Goal: Check status: Check status

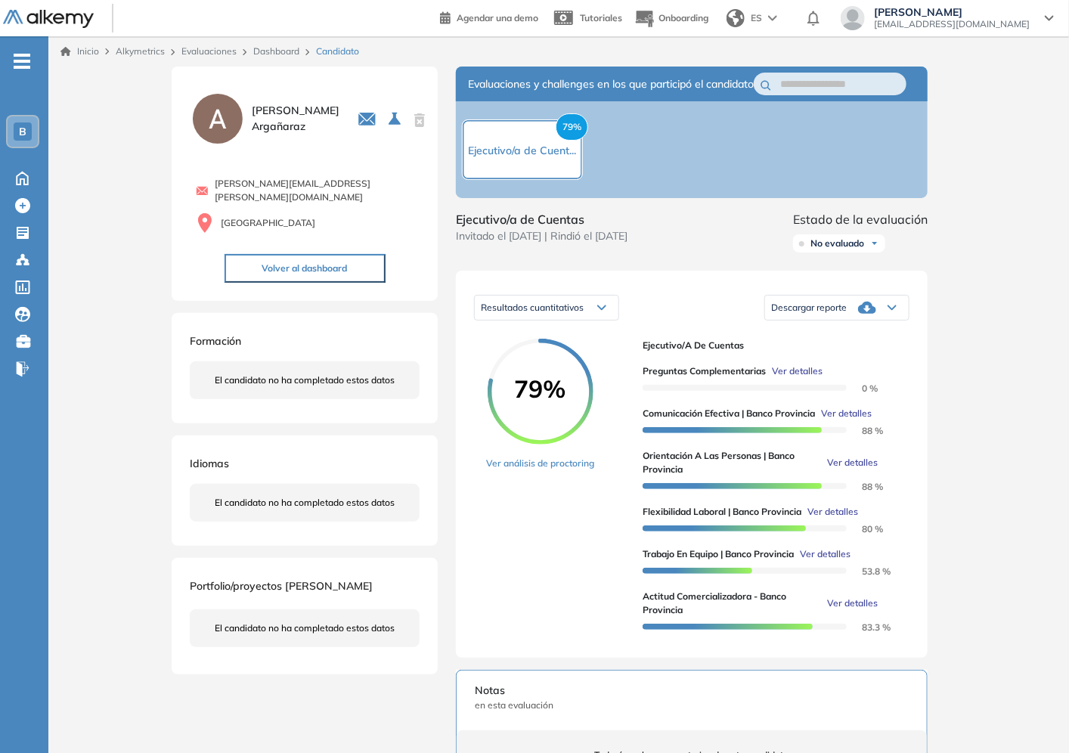
click at [284, 54] on link "Dashboard" at bounding box center [276, 50] width 46 height 11
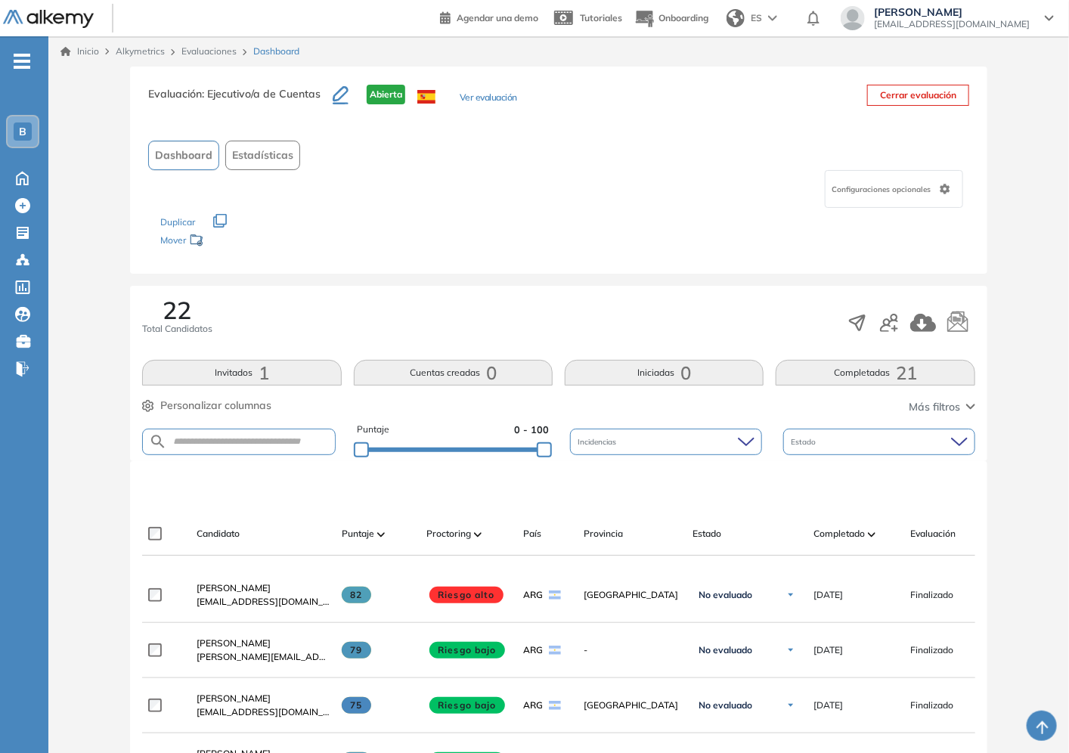
scroll to position [336, 0]
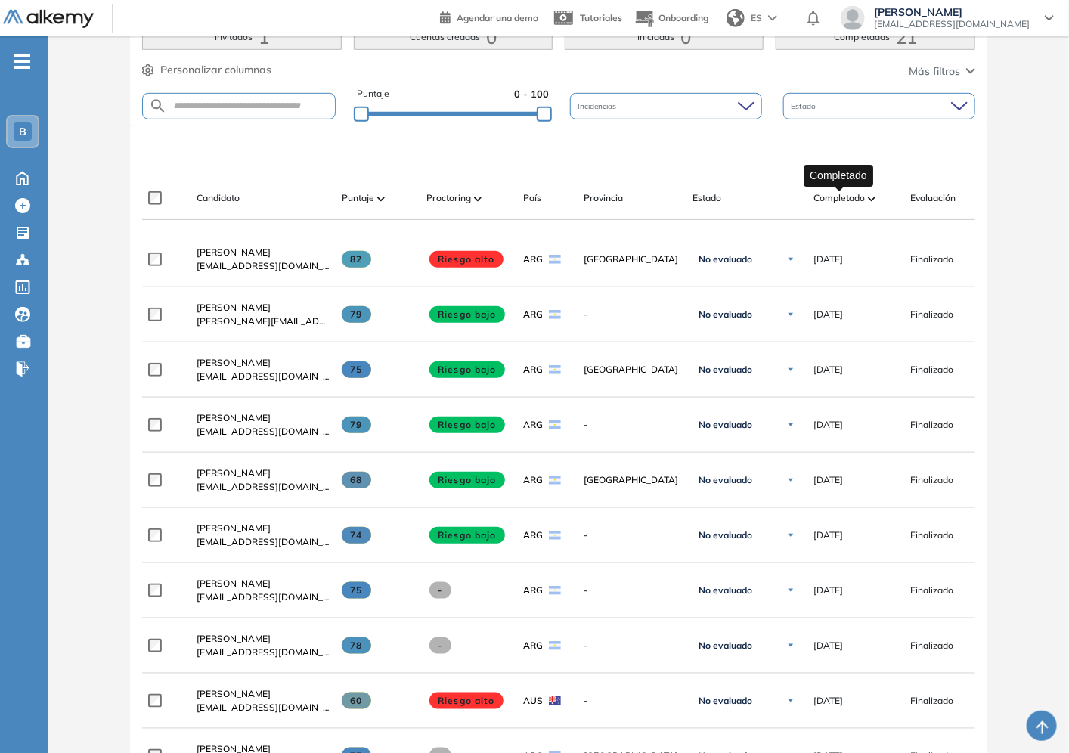
click at [860, 195] on span "Completado" at bounding box center [839, 198] width 51 height 14
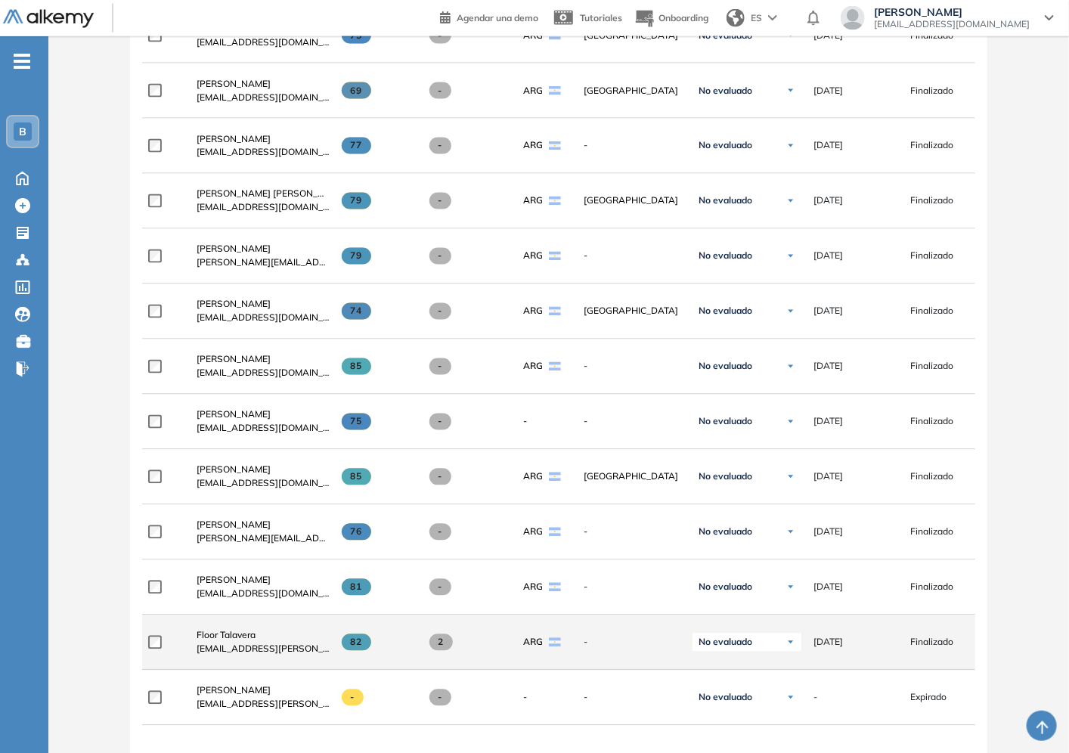
scroll to position [1309, 0]
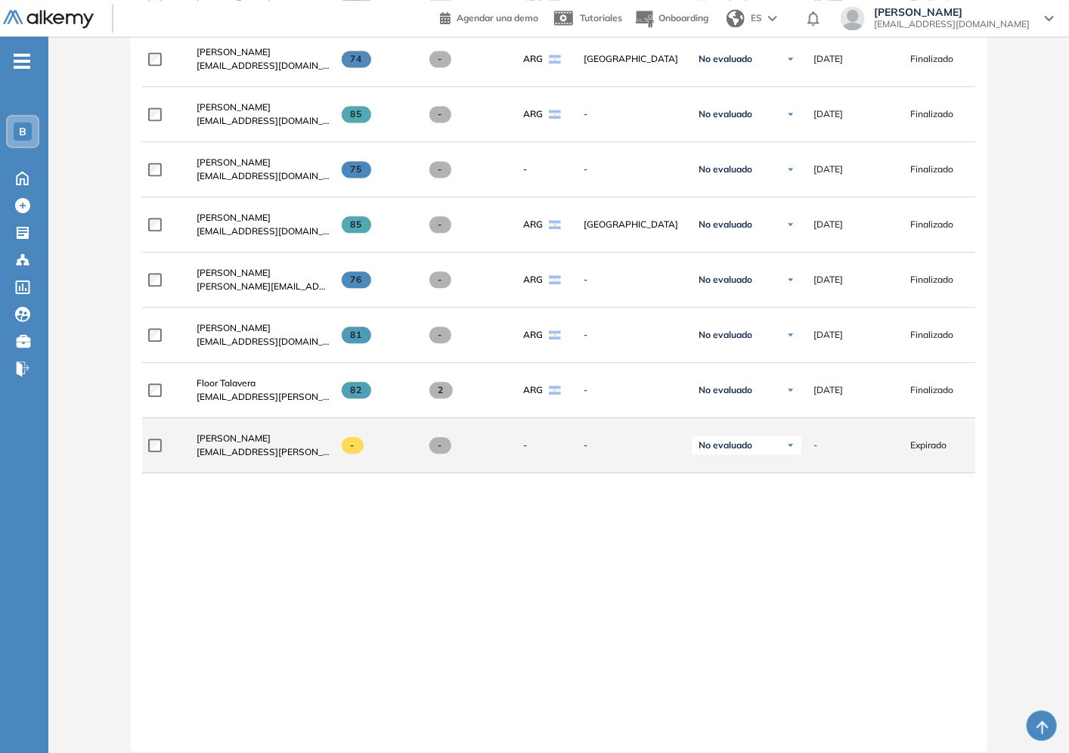
click at [734, 448] on span "No evaluado" at bounding box center [726, 445] width 54 height 12
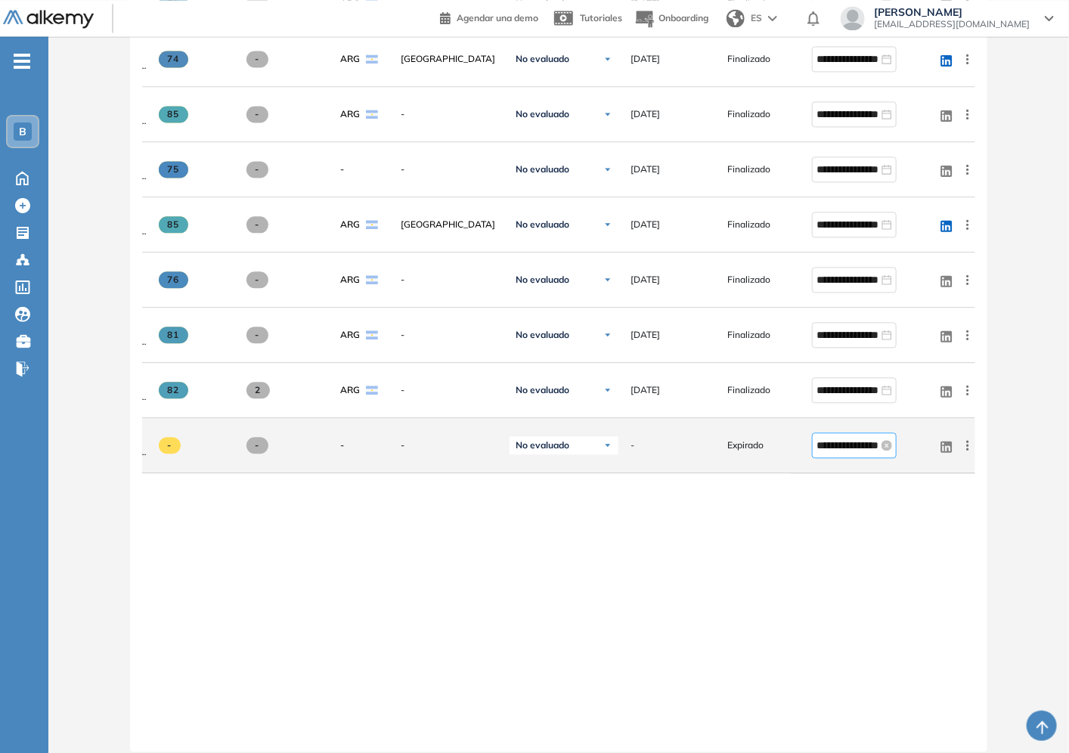
click at [857, 452] on input "**********" at bounding box center [848, 445] width 62 height 17
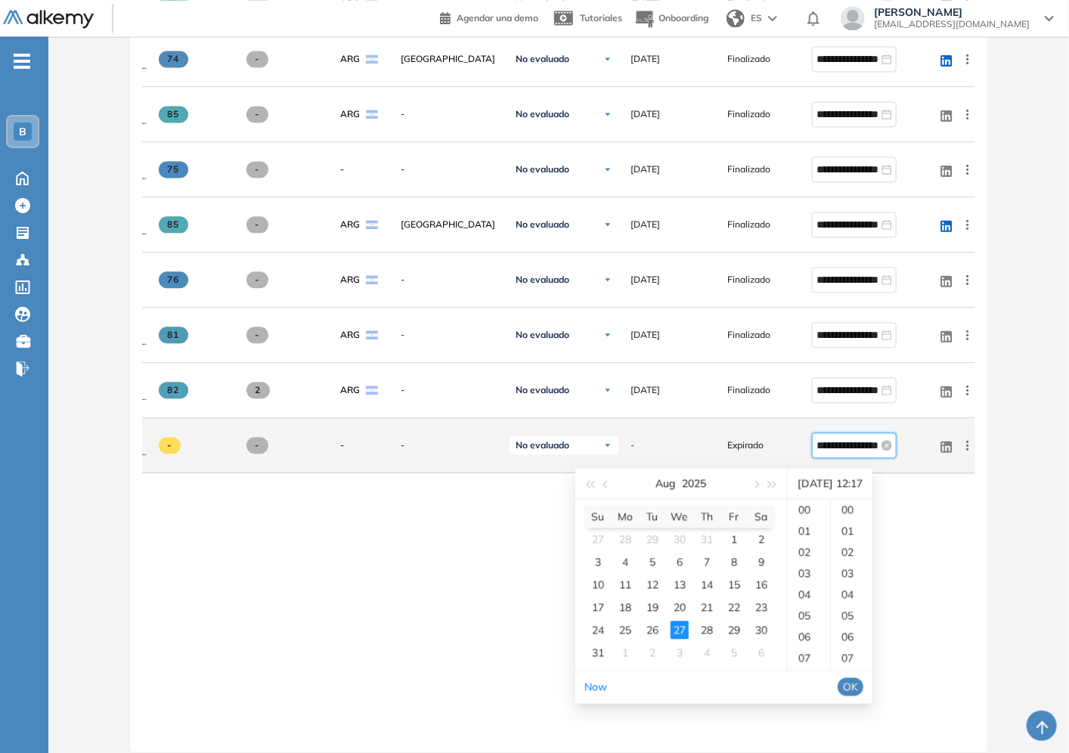
scroll to position [359, 0]
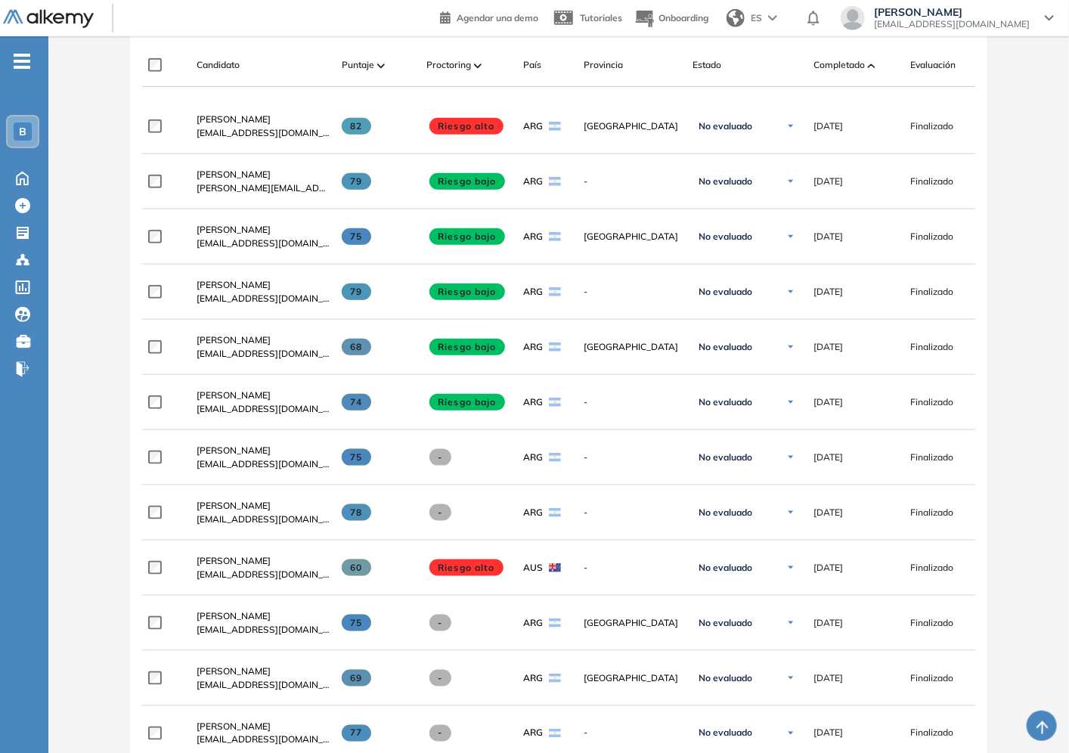
scroll to position [216, 0]
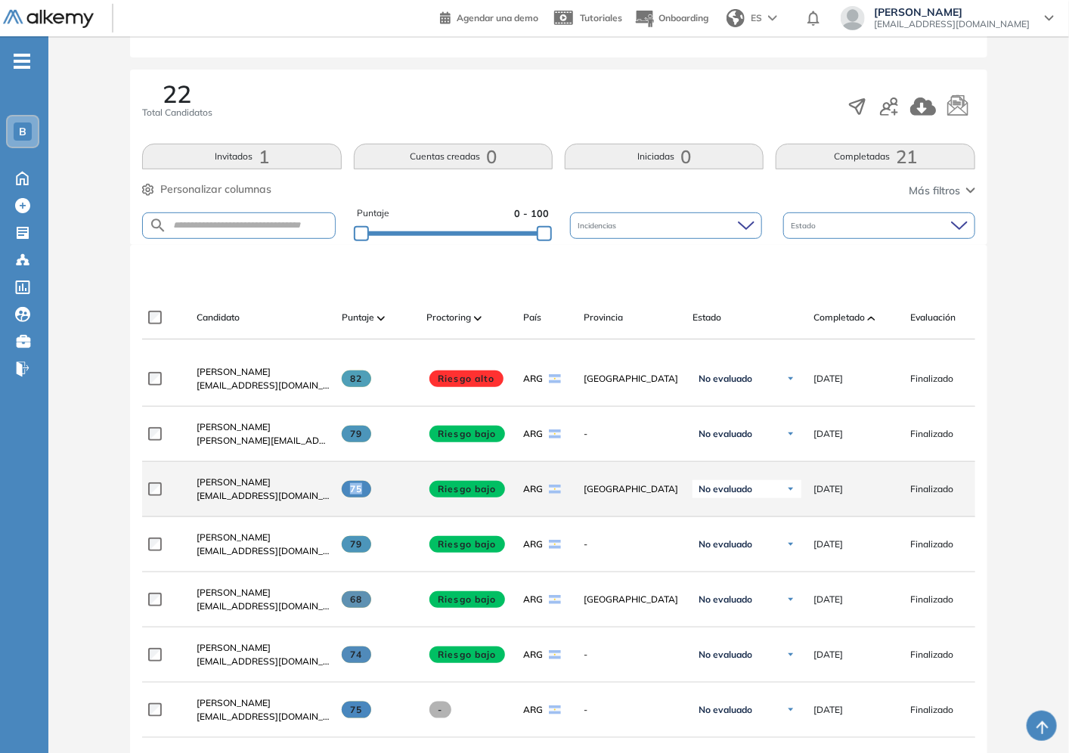
drag, startPoint x: 351, startPoint y: 497, endPoint x: 373, endPoint y: 497, distance: 21.9
click at [373, 497] on div "75" at bounding box center [378, 489] width 73 height 17
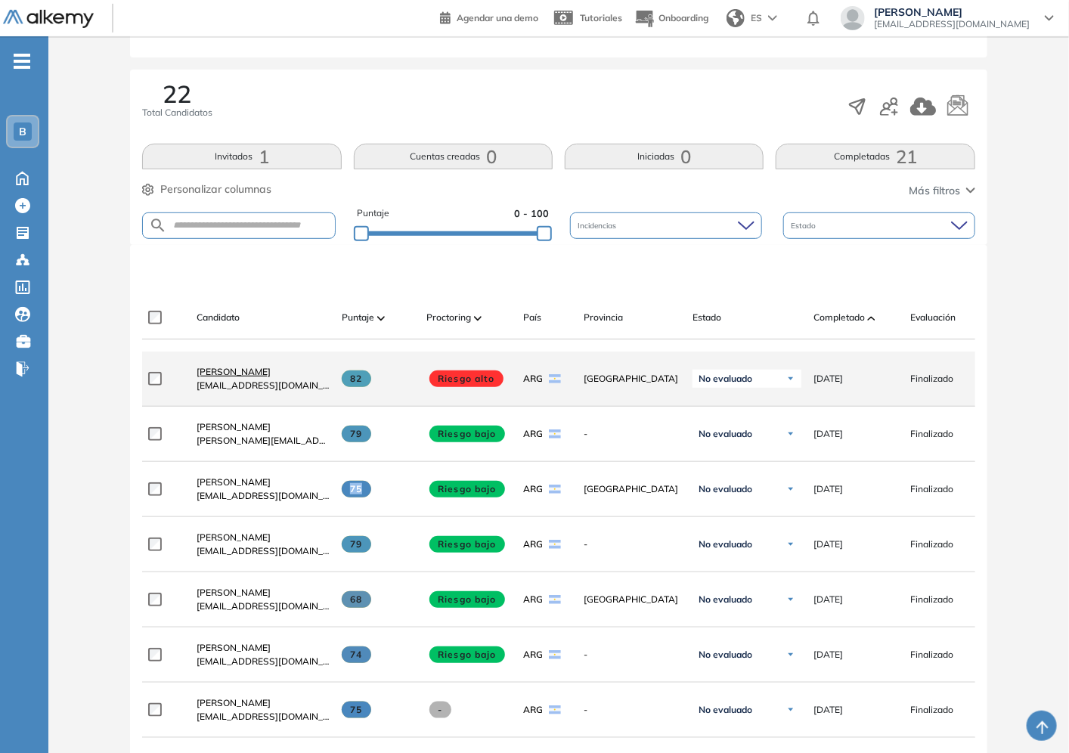
click at [237, 376] on span "[PERSON_NAME]" at bounding box center [234, 371] width 74 height 11
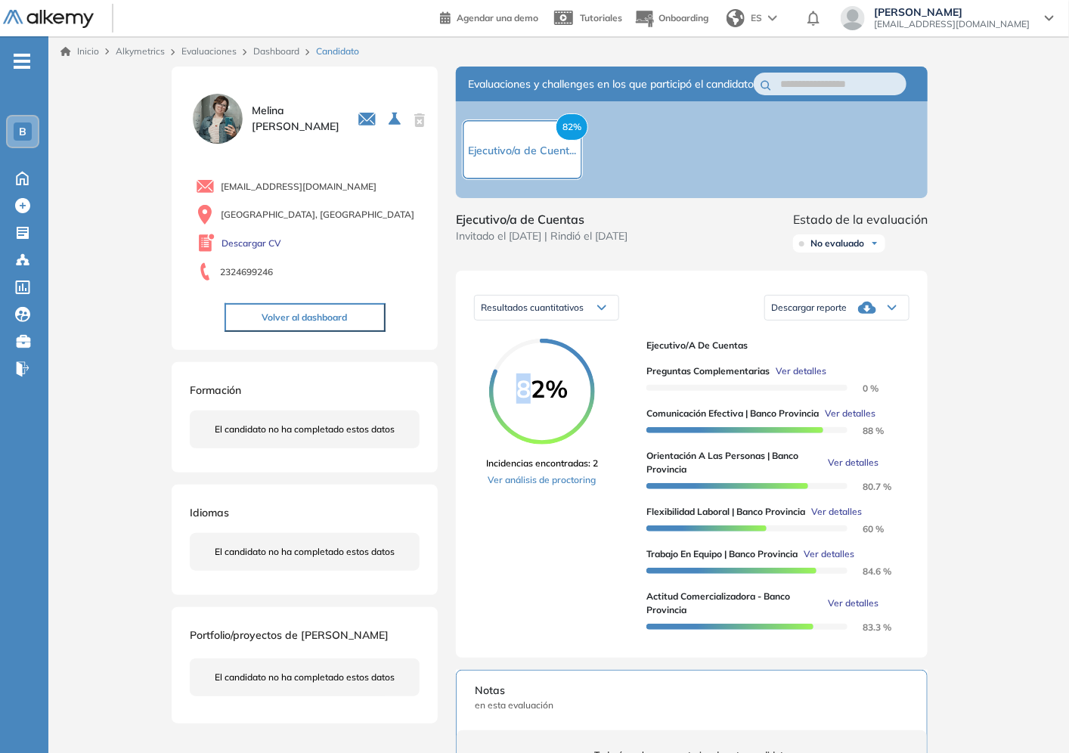
click at [556, 442] on div "82%" at bounding box center [542, 392] width 106 height 106
click at [556, 441] on circle at bounding box center [542, 391] width 101 height 101
click at [544, 401] on span "82%" at bounding box center [542, 389] width 106 height 24
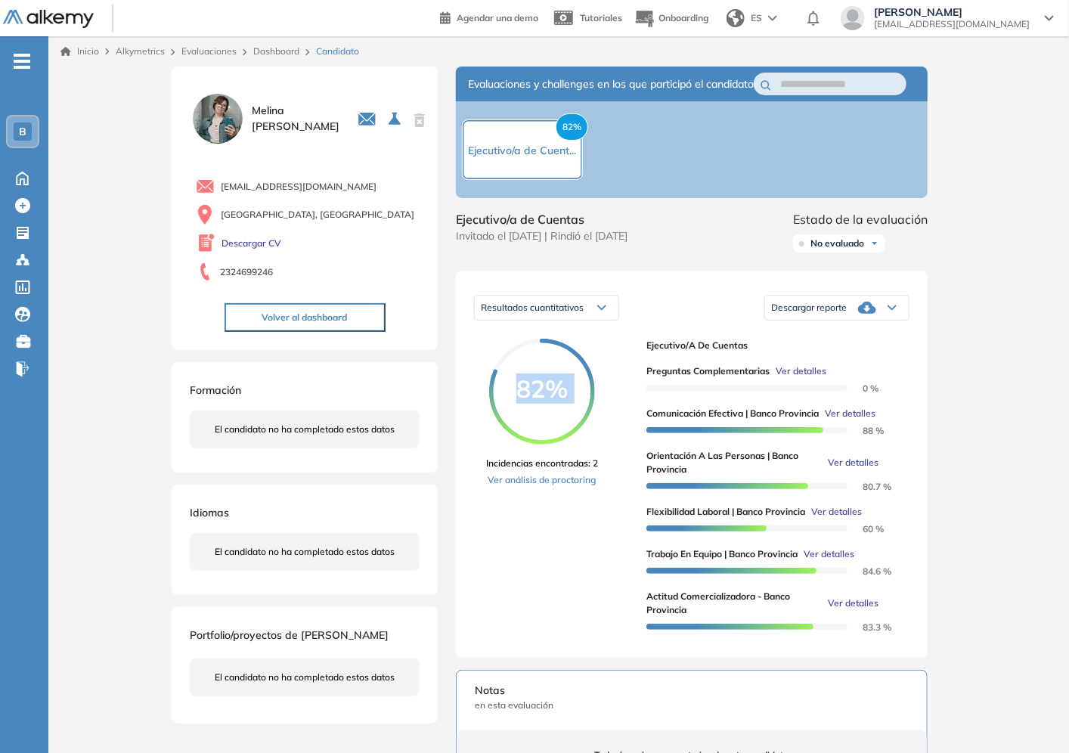
click at [544, 401] on span "82%" at bounding box center [542, 389] width 106 height 24
